Goal: Task Accomplishment & Management: Manage account settings

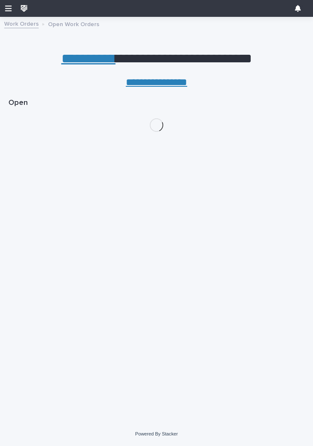
scroll to position [0, 4]
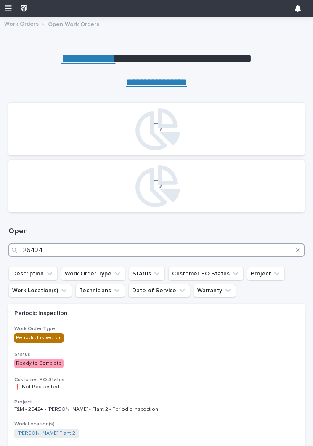
click at [190, 246] on input "26424" at bounding box center [156, 249] width 296 height 13
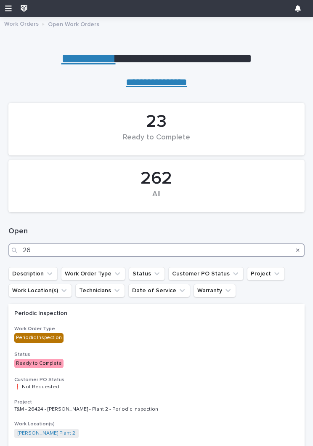
type input "2"
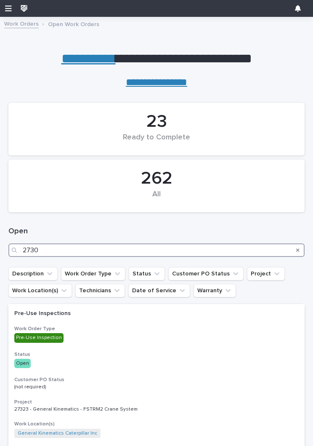
type input "27307"
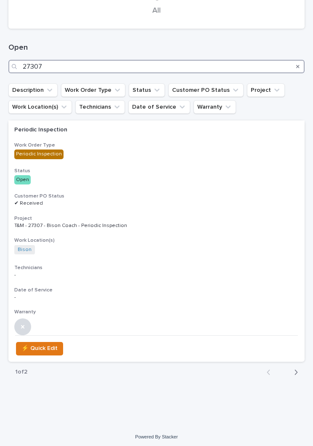
scroll to position [183, 0]
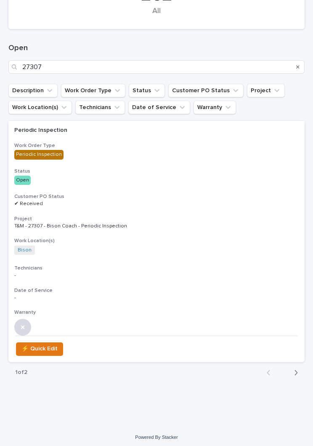
click at [221, 216] on h3 "Project" at bounding box center [156, 219] width 285 height 7
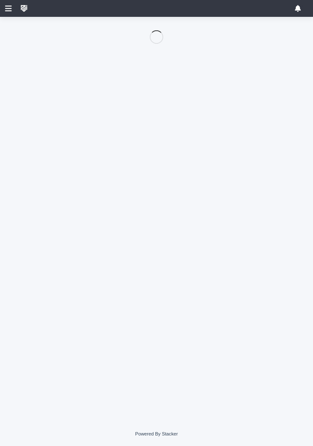
scroll to position [60, 0]
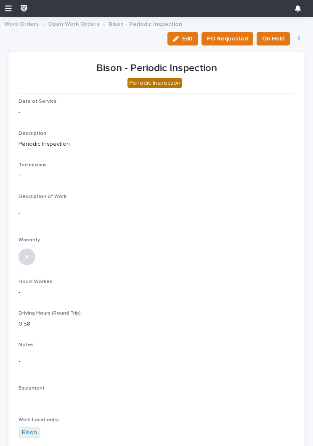
click at [182, 38] on div "button" at bounding box center [177, 39] width 9 height 6
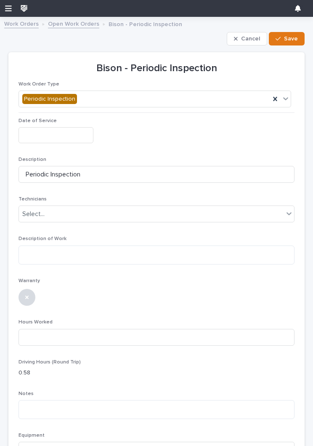
click at [62, 136] on input "text" at bounding box center [56, 135] width 75 height 16
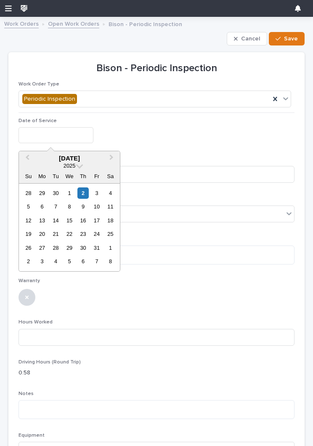
click at [74, 191] on div "1" at bounding box center [69, 192] width 11 height 11
type input "**********"
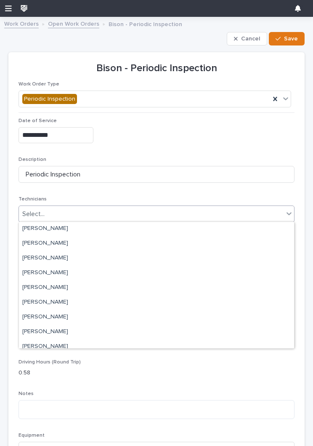
scroll to position [63, 0]
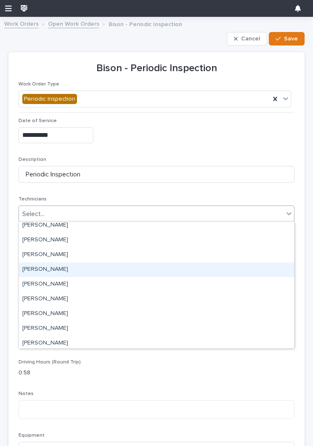
click at [192, 272] on div "[PERSON_NAME]" at bounding box center [156, 269] width 275 height 15
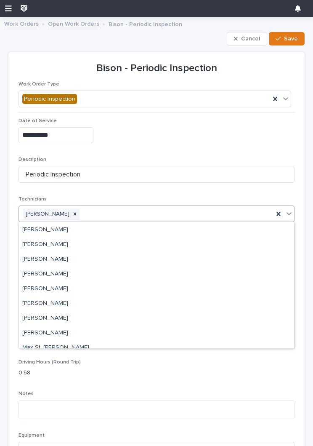
scroll to position [124, 0]
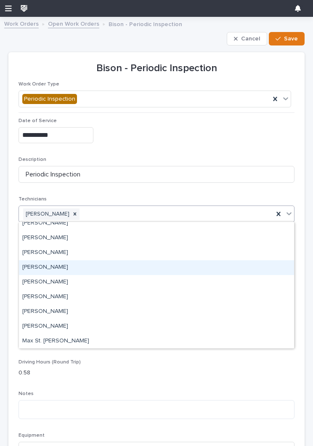
click at [191, 270] on div "[PERSON_NAME]" at bounding box center [156, 267] width 275 height 15
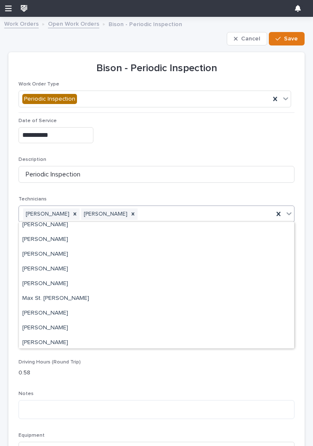
scroll to position [152, 0]
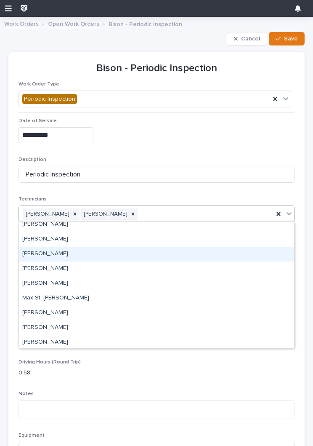
click at [204, 251] on div "[PERSON_NAME]" at bounding box center [156, 254] width 275 height 15
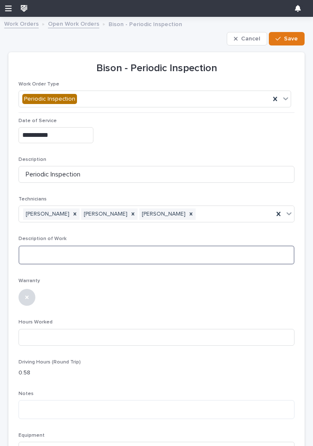
click at [217, 253] on textarea at bounding box center [157, 254] width 276 height 19
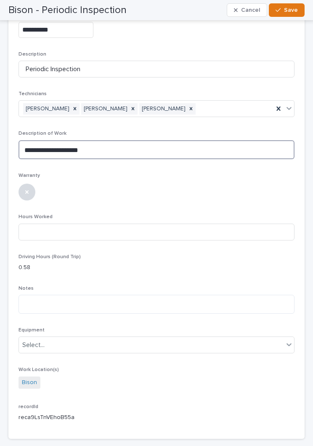
scroll to position [108, 0]
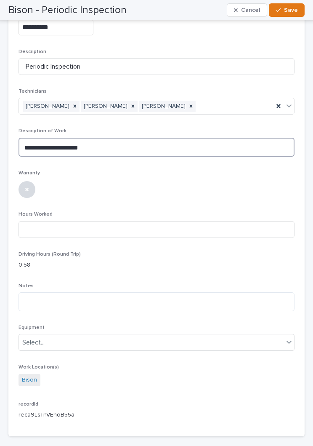
type textarea "**********"
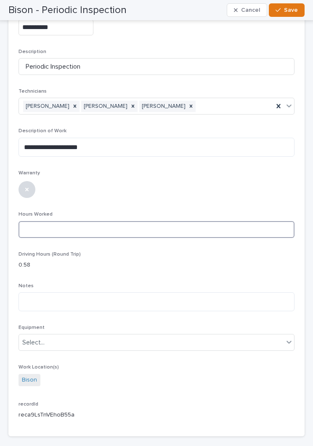
click at [40, 223] on input at bounding box center [157, 229] width 276 height 17
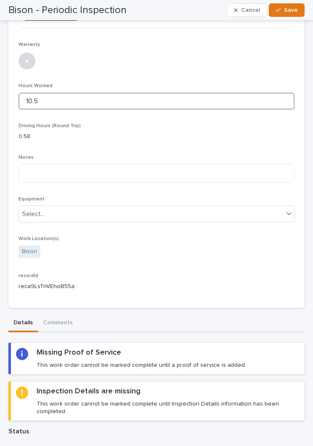
scroll to position [235, 0]
type input "10.5"
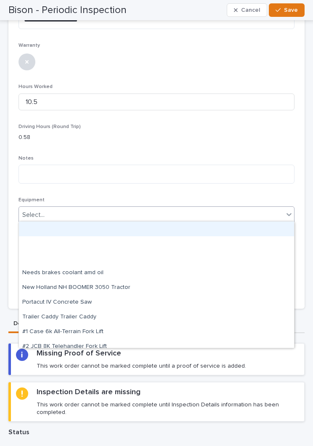
click at [266, 133] on p "0.58" at bounding box center [157, 137] width 276 height 9
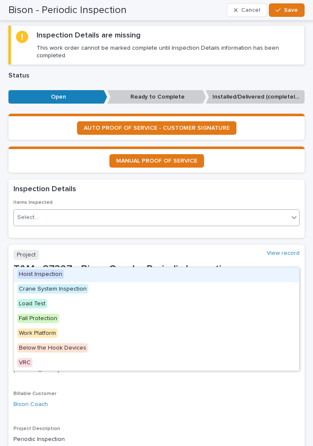
scroll to position [591, 0]
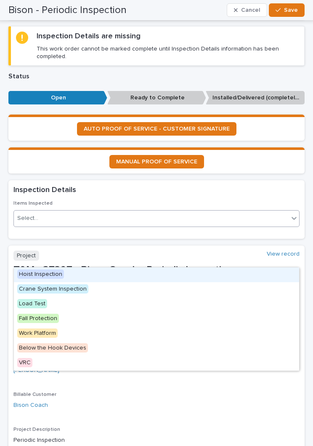
click at [210, 275] on div "Hoist Inspection" at bounding box center [156, 274] width 285 height 15
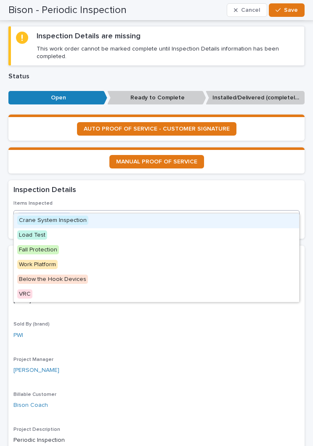
click at [198, 216] on div "Crane System Inspection" at bounding box center [156, 220] width 285 height 15
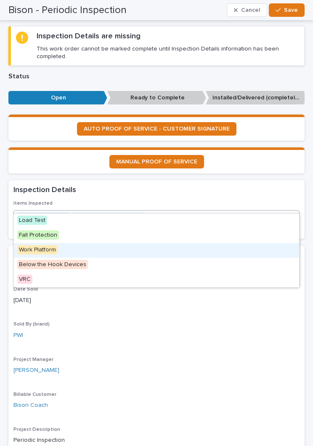
click at [195, 248] on div "Work Platform" at bounding box center [156, 250] width 285 height 15
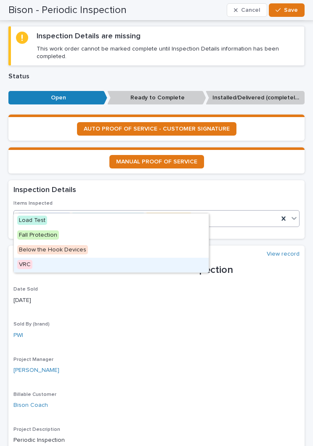
click at [188, 264] on div "VRC" at bounding box center [111, 265] width 195 height 15
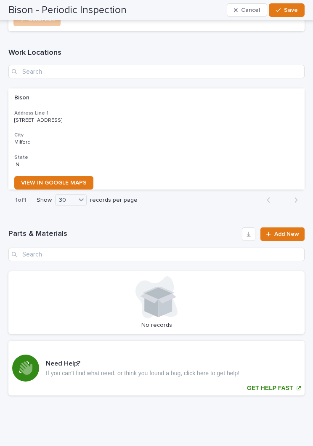
scroll to position [1443, 0]
click at [285, 11] on span "Save" at bounding box center [291, 10] width 14 height 8
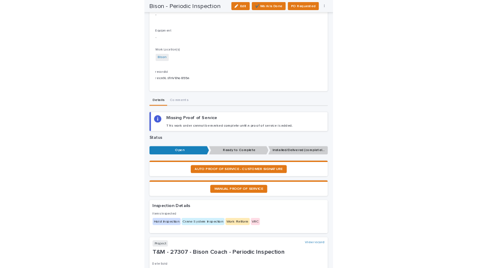
scroll to position [290, 0]
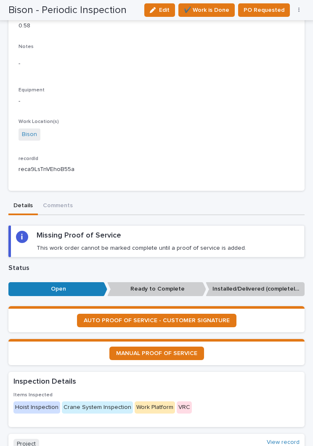
click at [104, 317] on span "AUTO PROOF OF SERVICE - CUSTOMER SIGNATURE" at bounding box center [157, 320] width 146 height 6
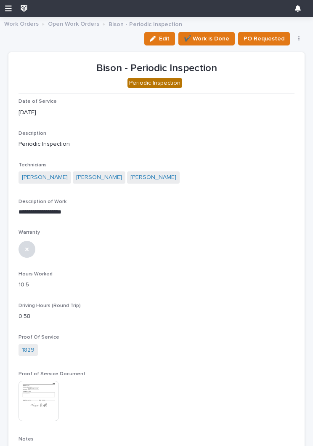
scroll to position [0, 0]
click at [202, 37] on span "✔️ Work is Done" at bounding box center [206, 39] width 45 height 10
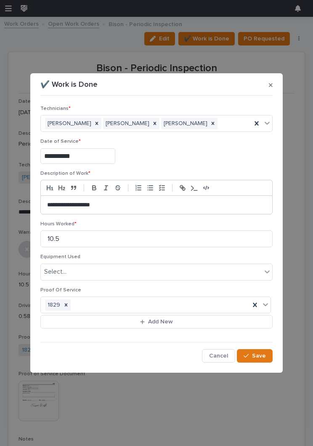
click at [253, 352] on button "Save" at bounding box center [255, 355] width 36 height 13
